Goal: Task Accomplishment & Management: Use online tool/utility

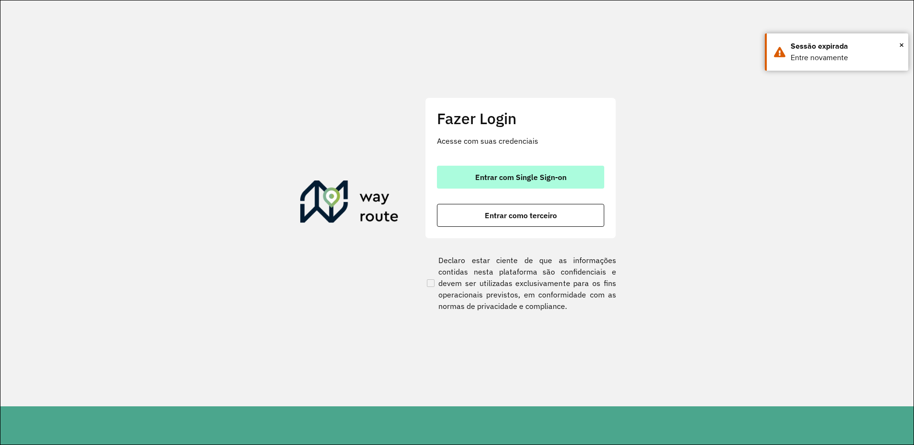
click at [515, 174] on span "Entrar com Single Sign-on" at bounding box center [520, 178] width 91 height 8
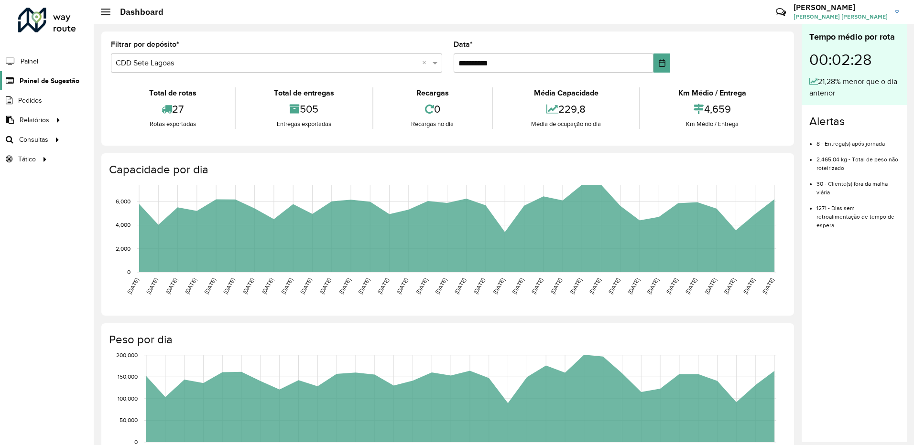
click at [52, 85] on span "Painel de Sugestão" at bounding box center [50, 81] width 60 height 10
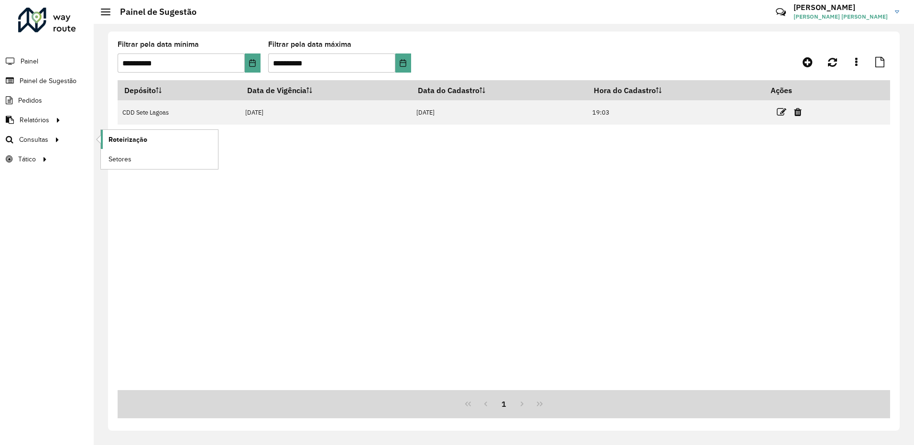
click at [128, 140] on span "Roteirização" at bounding box center [128, 140] width 39 height 10
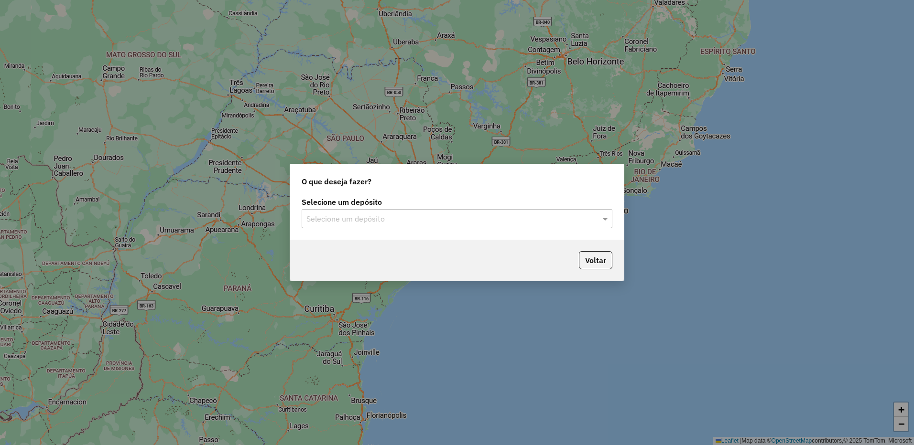
click at [522, 219] on input "text" at bounding box center [447, 219] width 282 height 11
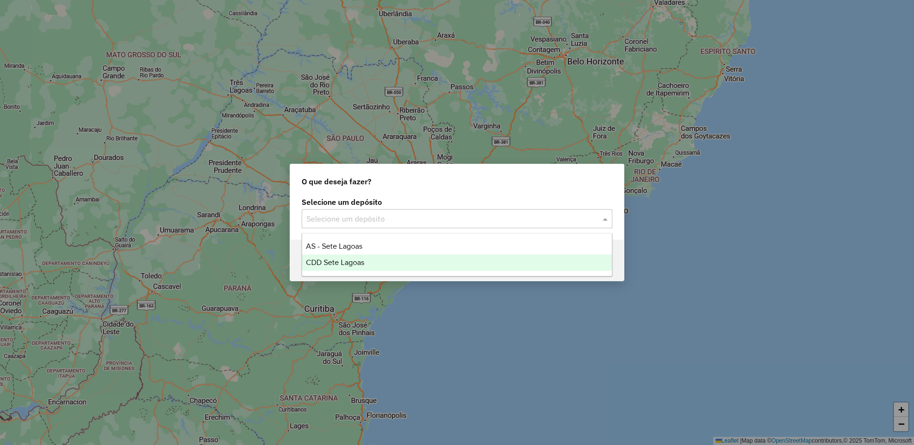
click at [338, 265] on span "CDD Sete Lagoas" at bounding box center [335, 263] width 58 height 8
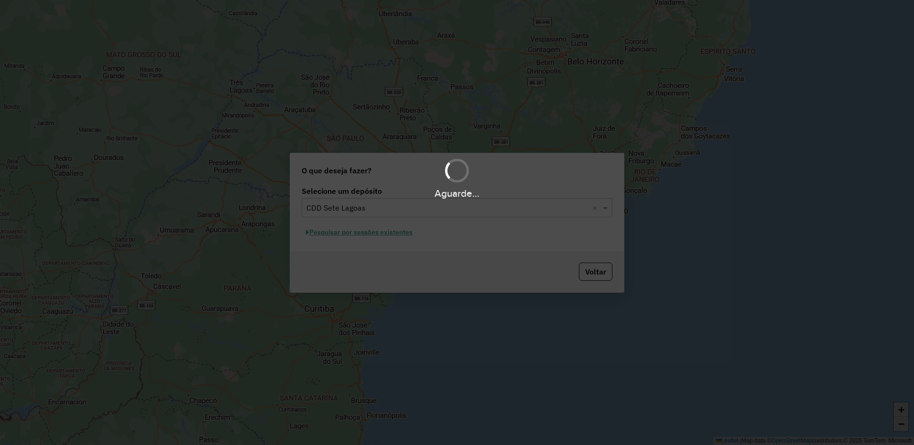
click at [352, 236] on div "Aguarde..." at bounding box center [457, 222] width 914 height 445
click at [350, 234] on div "Aguarde..." at bounding box center [457, 222] width 914 height 445
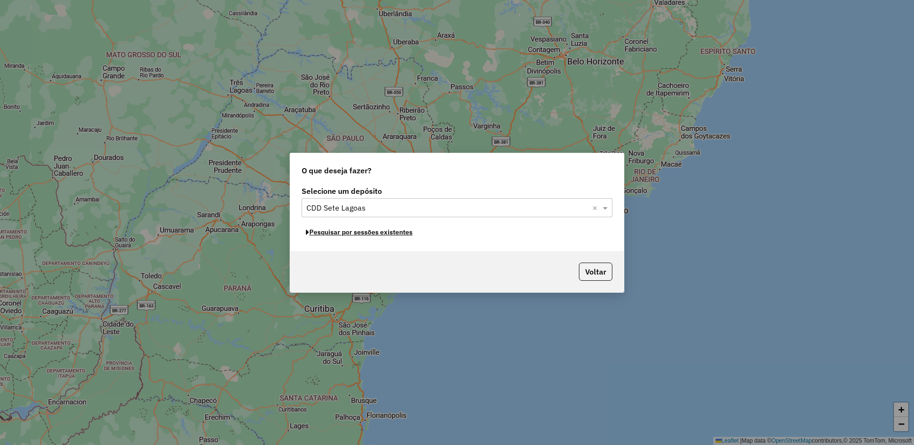
click at [350, 234] on button "Pesquisar por sessões existentes" at bounding box center [359, 232] width 115 height 15
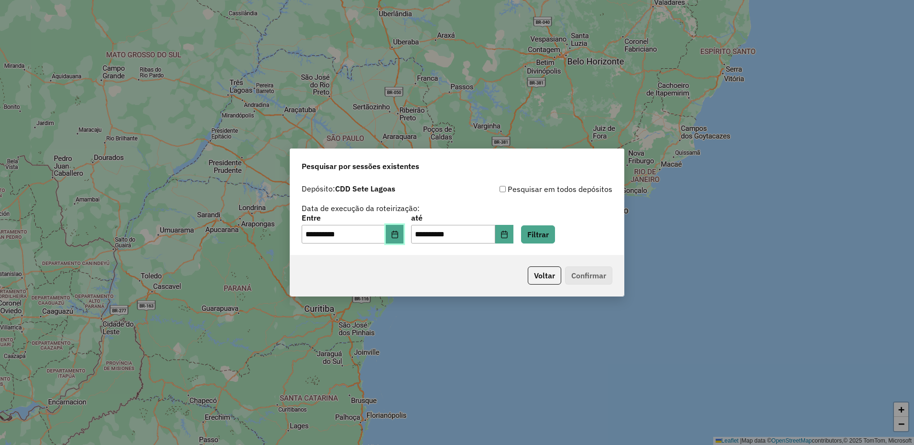
click at [399, 239] on button "Choose Date" at bounding box center [395, 234] width 18 height 19
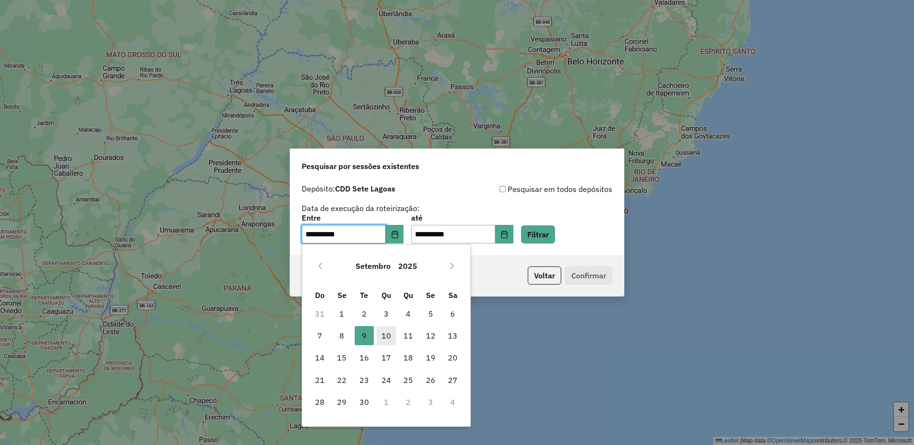
click at [382, 334] on span "10" at bounding box center [386, 335] width 19 height 19
type input "**********"
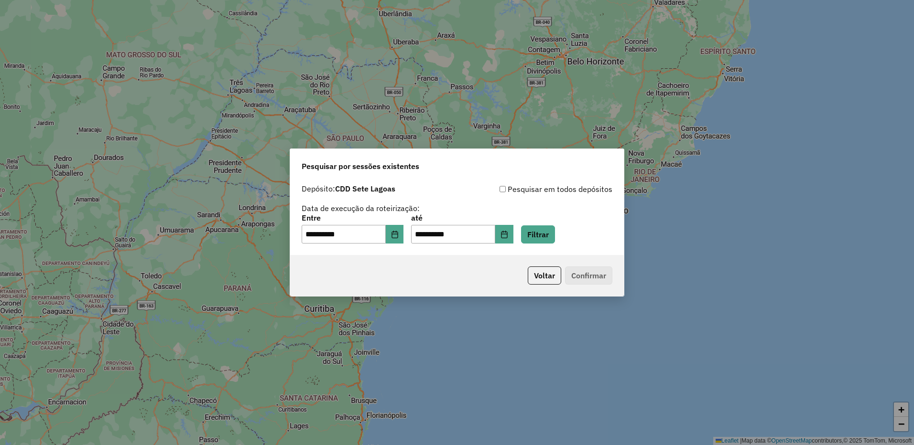
click at [570, 226] on div "**********" at bounding box center [457, 230] width 311 height 30
click at [555, 234] on button "Filtrar" at bounding box center [538, 235] width 34 height 18
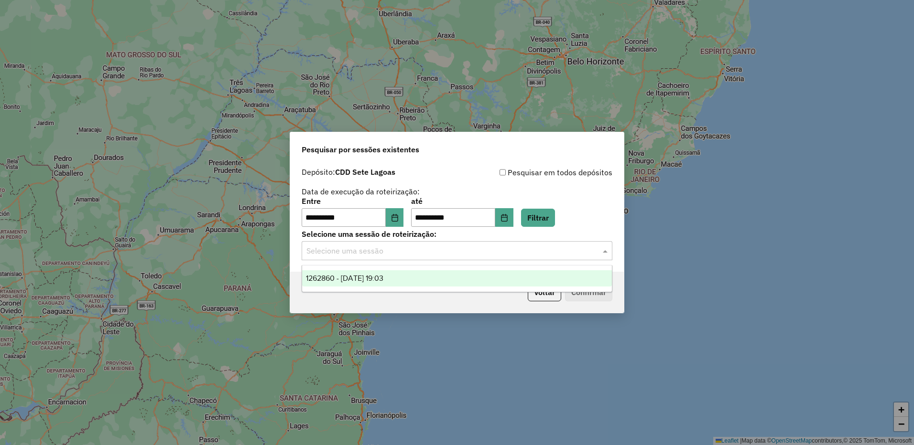
click at [405, 250] on input "text" at bounding box center [447, 251] width 282 height 11
click at [385, 285] on div "1262860 - 10/09/2025 19:03" at bounding box center [457, 279] width 310 height 16
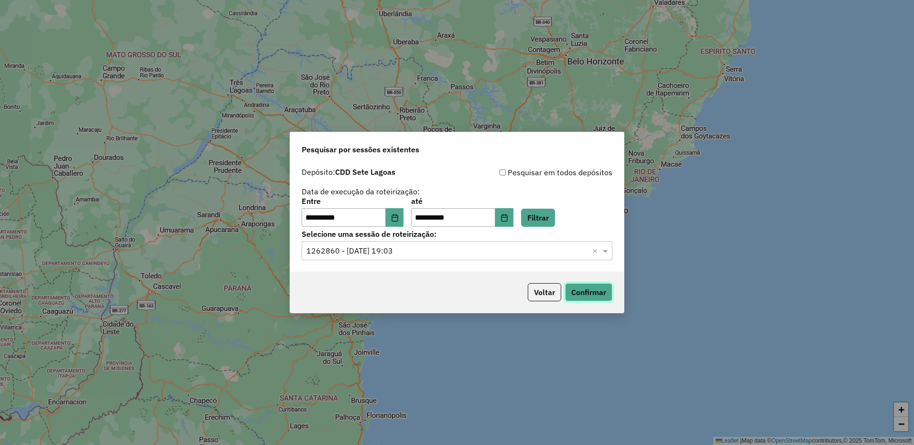
click at [586, 289] on button "Confirmar" at bounding box center [588, 292] width 47 height 18
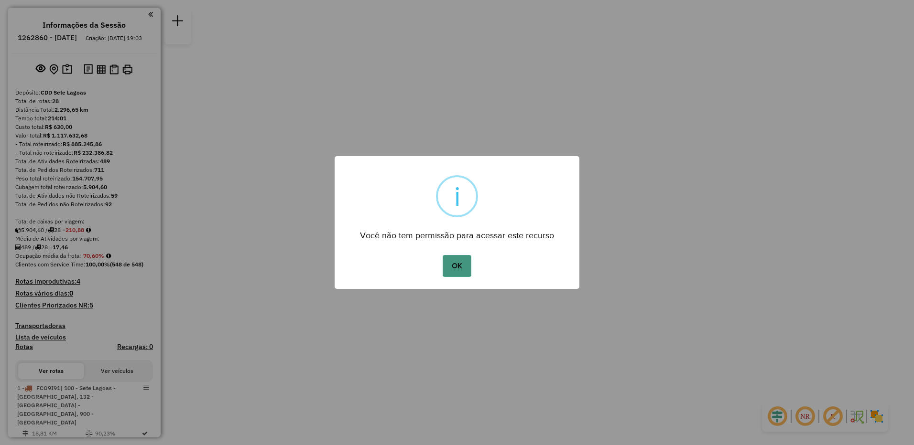
click at [445, 261] on button "OK" at bounding box center [457, 266] width 28 height 22
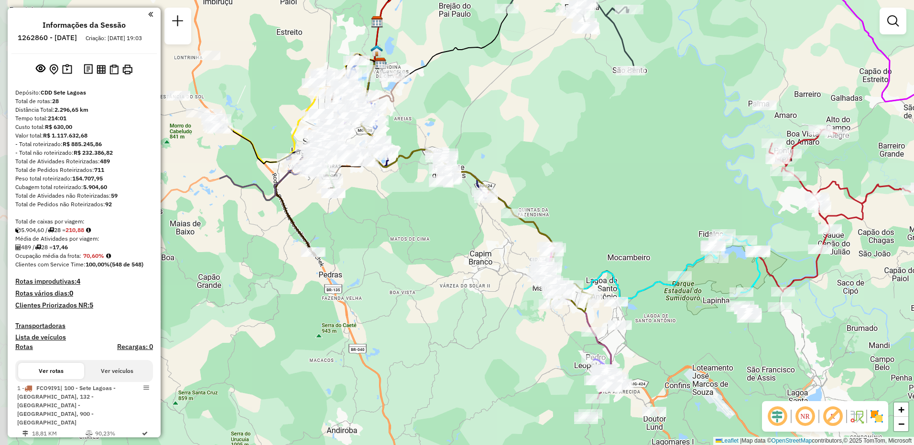
drag, startPoint x: 467, startPoint y: 294, endPoint x: 779, endPoint y: 242, distance: 315.4
click at [779, 242] on div "Janela de atendimento Grade de atendimento Capacidade Transportadoras Veículos …" at bounding box center [457, 222] width 914 height 445
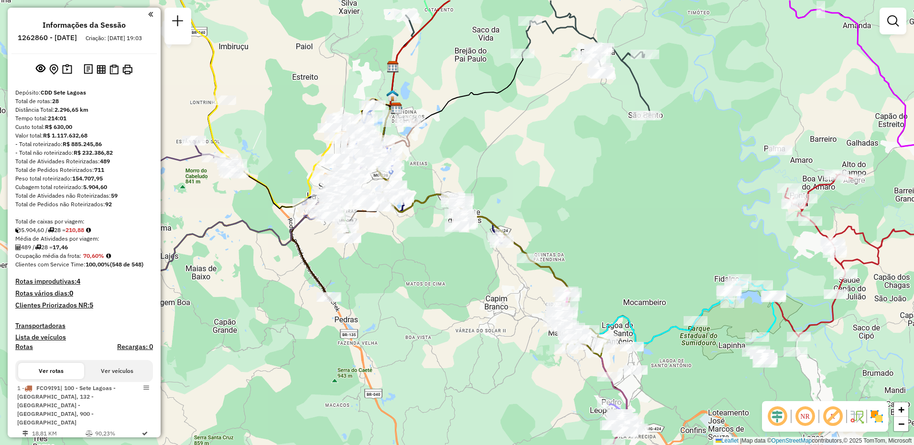
drag, startPoint x: 401, startPoint y: 202, endPoint x: 430, endPoint y: 273, distance: 77.0
click at [430, 273] on div "Janela de atendimento Grade de atendimento Capacidade Transportadoras Veículos …" at bounding box center [457, 222] width 914 height 445
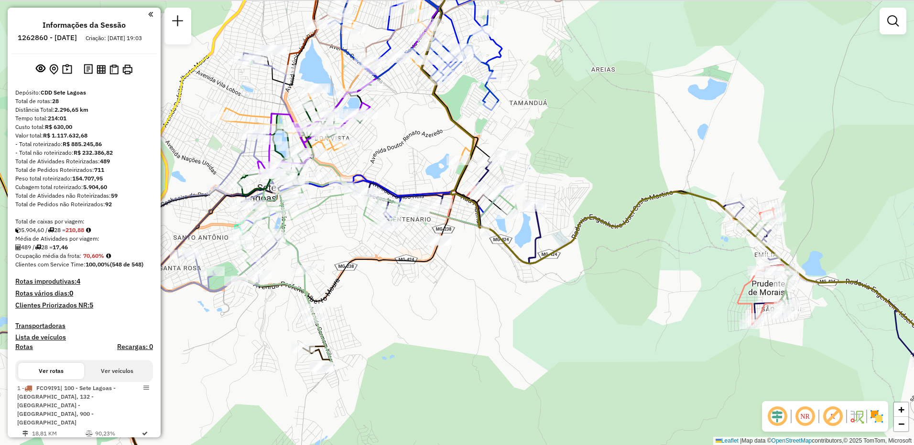
drag, startPoint x: 379, startPoint y: 242, endPoint x: 406, endPoint y: 265, distance: 35.3
click at [406, 265] on icon at bounding box center [392, 172] width 172 height 388
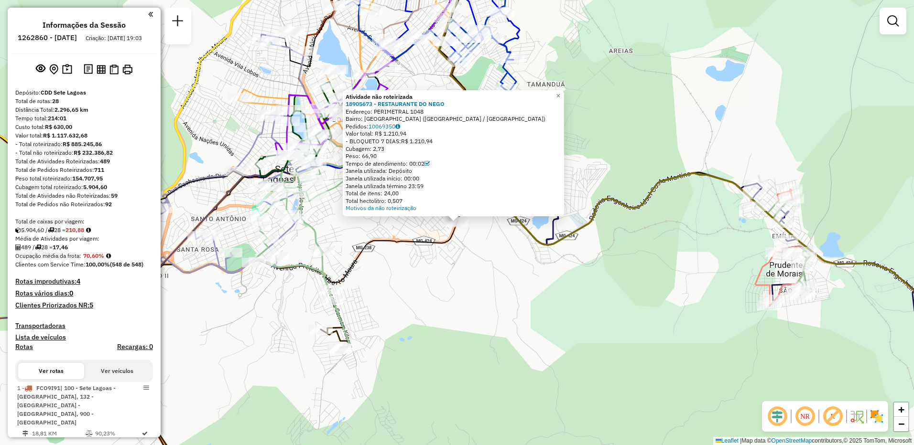
click at [475, 266] on div "Atividade não roteirizada 18905673 - RESTAURANTE DO NEGO Endereço: PERIMETRAL 1…" at bounding box center [457, 222] width 914 height 445
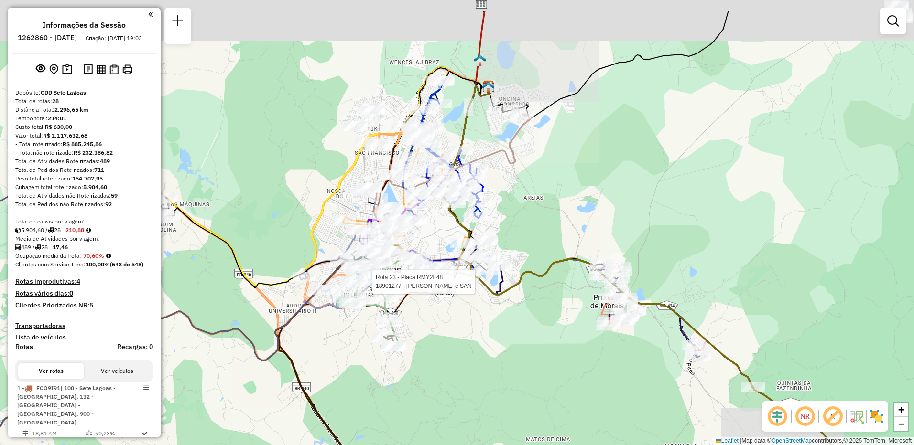
drag, startPoint x: 349, startPoint y: 234, endPoint x: 377, endPoint y: 299, distance: 71.1
click at [375, 287] on div at bounding box center [370, 282] width 24 height 10
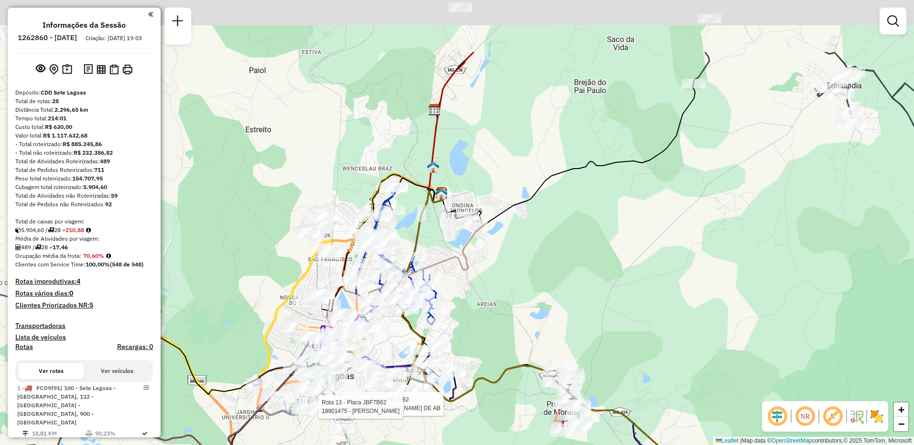
drag, startPoint x: 309, startPoint y: 178, endPoint x: 309, endPoint y: 226, distance: 48.3
click at [254, 272] on div "Rota 13 - Placa JBF7B62 18914869 - [PERSON_NAME] DE AB Rota 13 - Placa JBF7B62 …" at bounding box center [457, 222] width 914 height 445
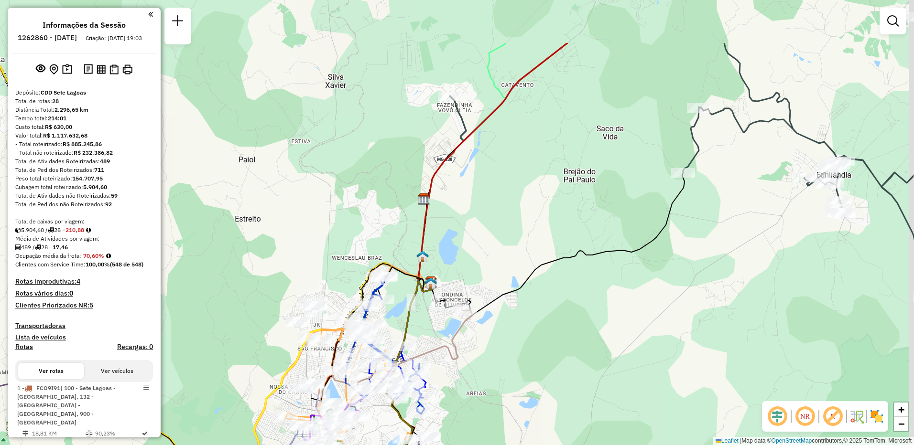
drag, startPoint x: 572, startPoint y: 175, endPoint x: 551, endPoint y: 278, distance: 104.8
click at [554, 284] on icon at bounding box center [558, 244] width 253 height 142
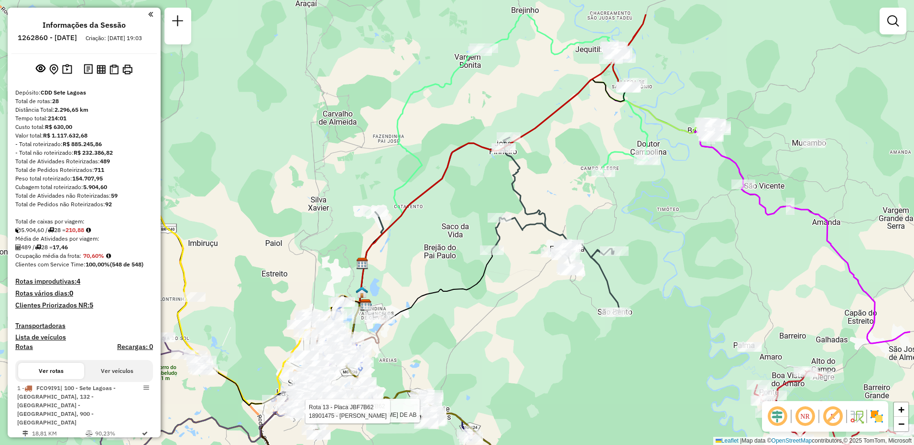
drag, startPoint x: 552, startPoint y: 203, endPoint x: 457, endPoint y: 261, distance: 111.8
click at [457, 261] on div "Rota 13 - Placa JBF7B62 18914869 - [PERSON_NAME] DE AB Rota 13 - Placa JBF7B62 …" at bounding box center [457, 222] width 914 height 445
